Goal: Task Accomplishment & Management: Manage account settings

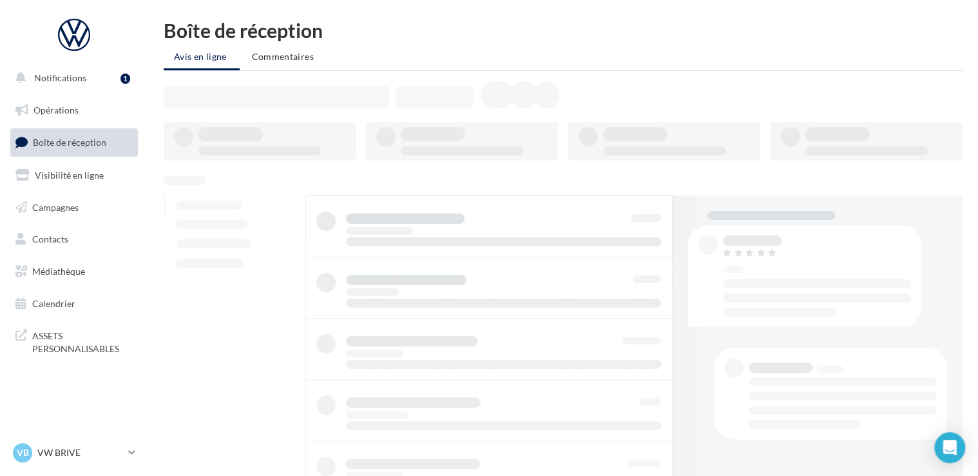
click at [64, 136] on link "Boîte de réception" at bounding box center [74, 142] width 133 height 28
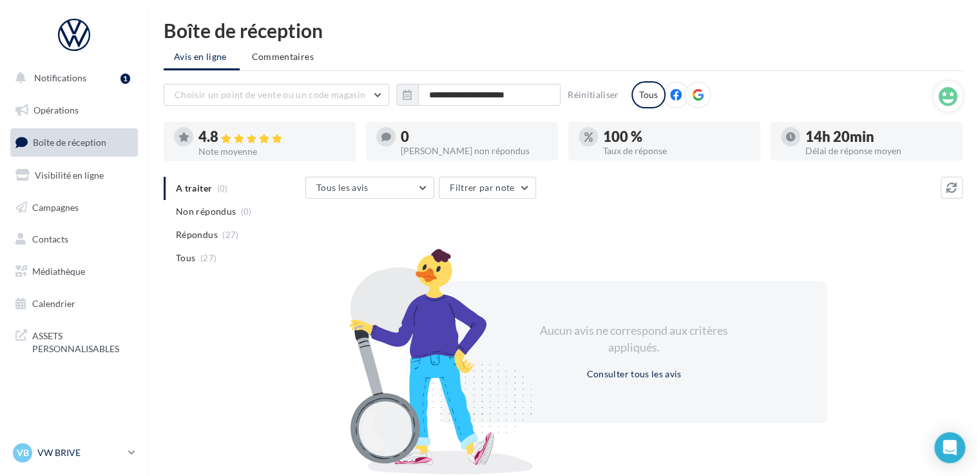
click at [50, 456] on p "VW BRIVE" at bounding box center [80, 452] width 86 height 13
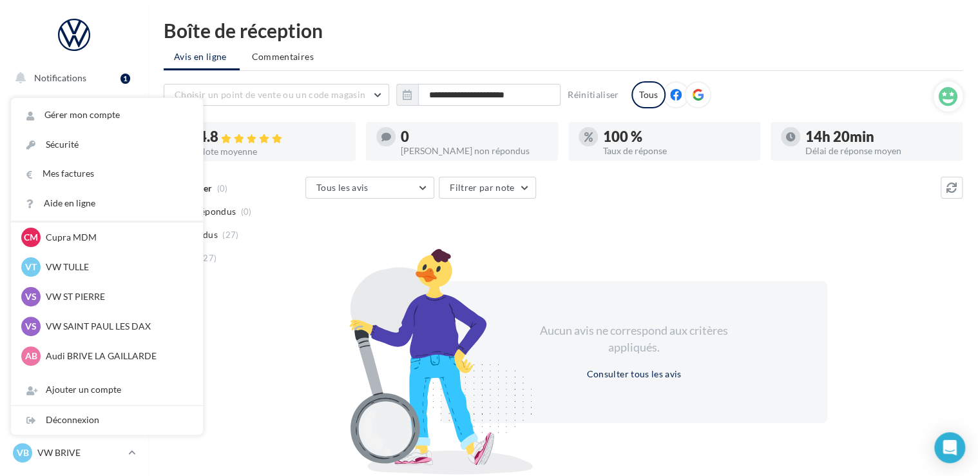
scroll to position [119, 0]
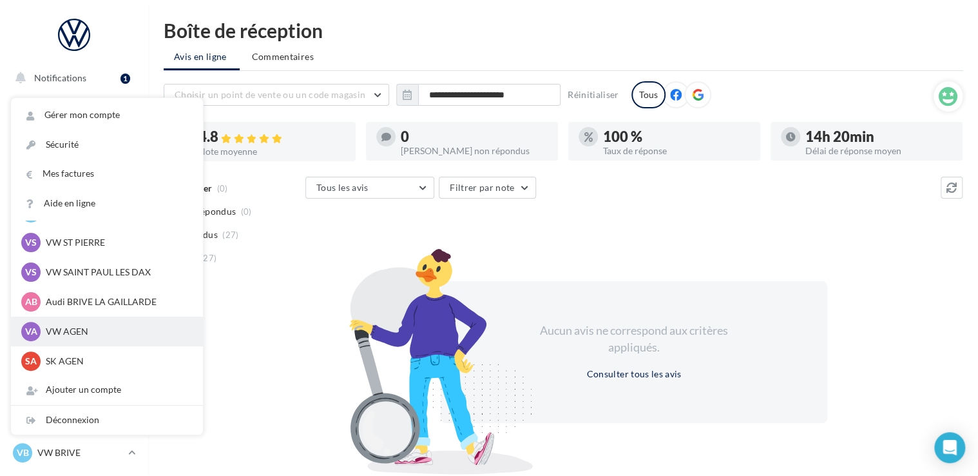
click at [62, 332] on p "VW AGEN" at bounding box center [117, 331] width 142 height 13
